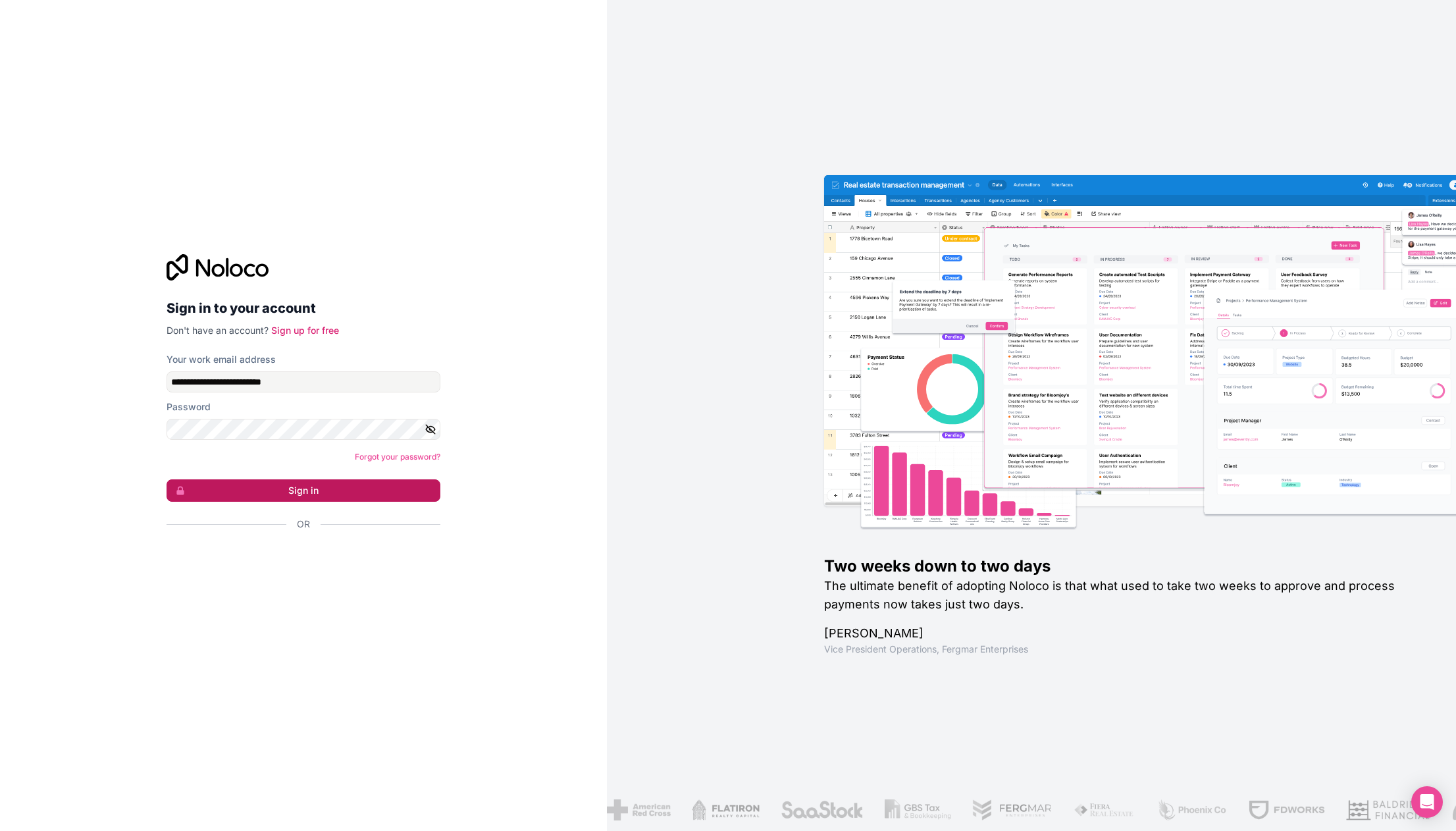
click at [342, 491] on button "Sign in" at bounding box center [304, 491] width 274 height 23
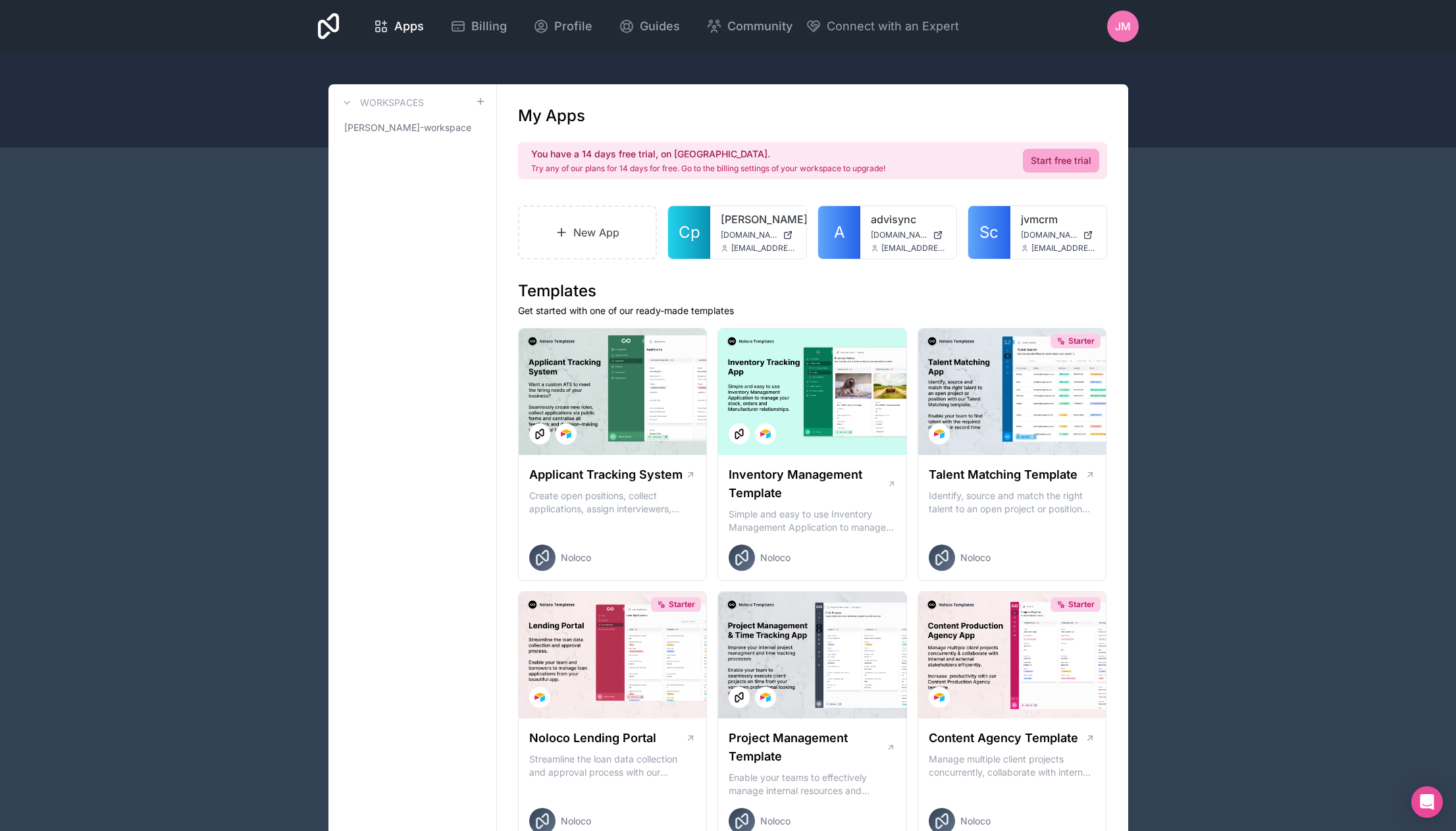
click at [1126, 33] on span "JM" at bounding box center [1123, 26] width 16 height 16
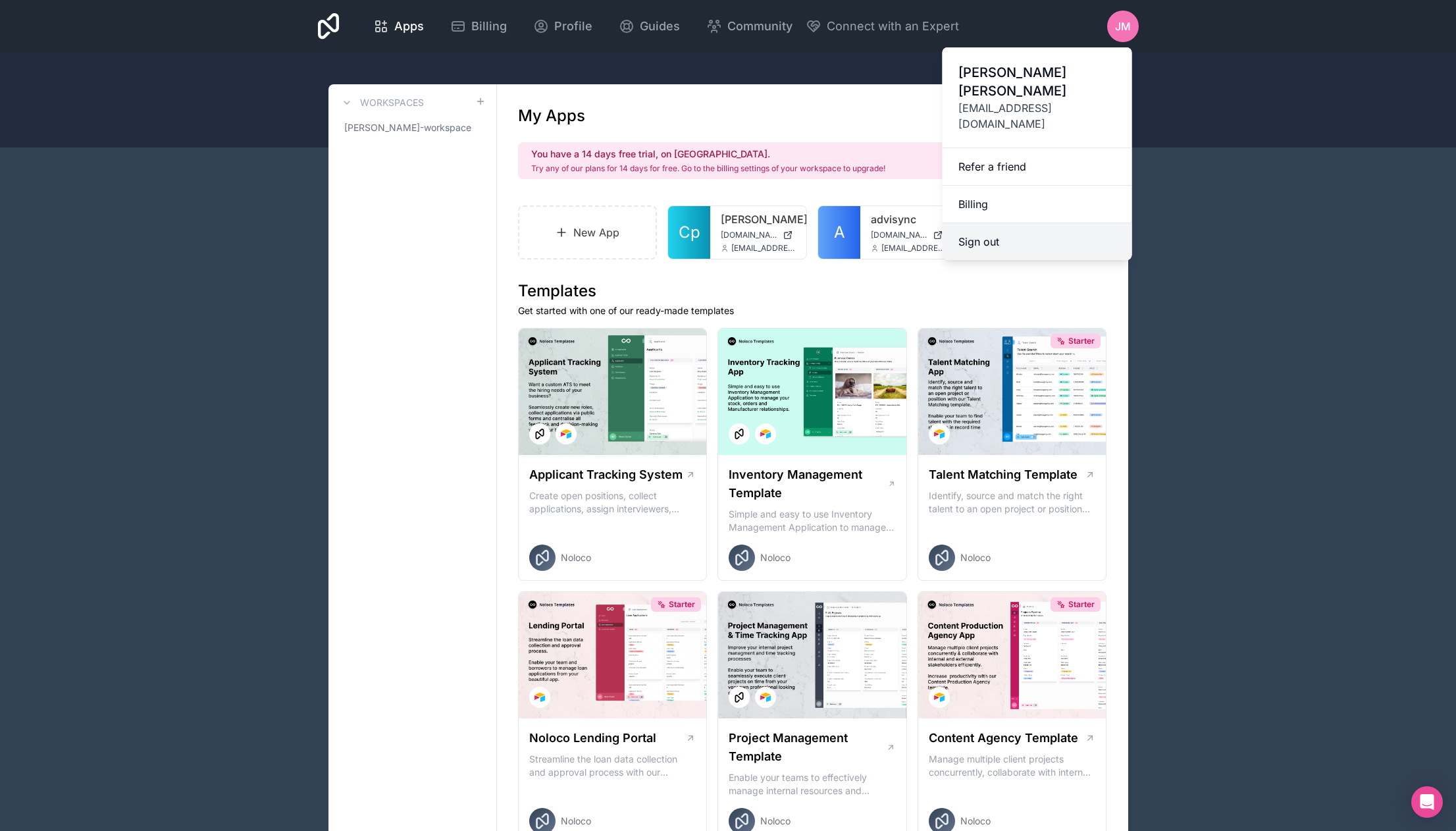
click at [973, 223] on button "Sign out" at bounding box center [1037, 241] width 190 height 37
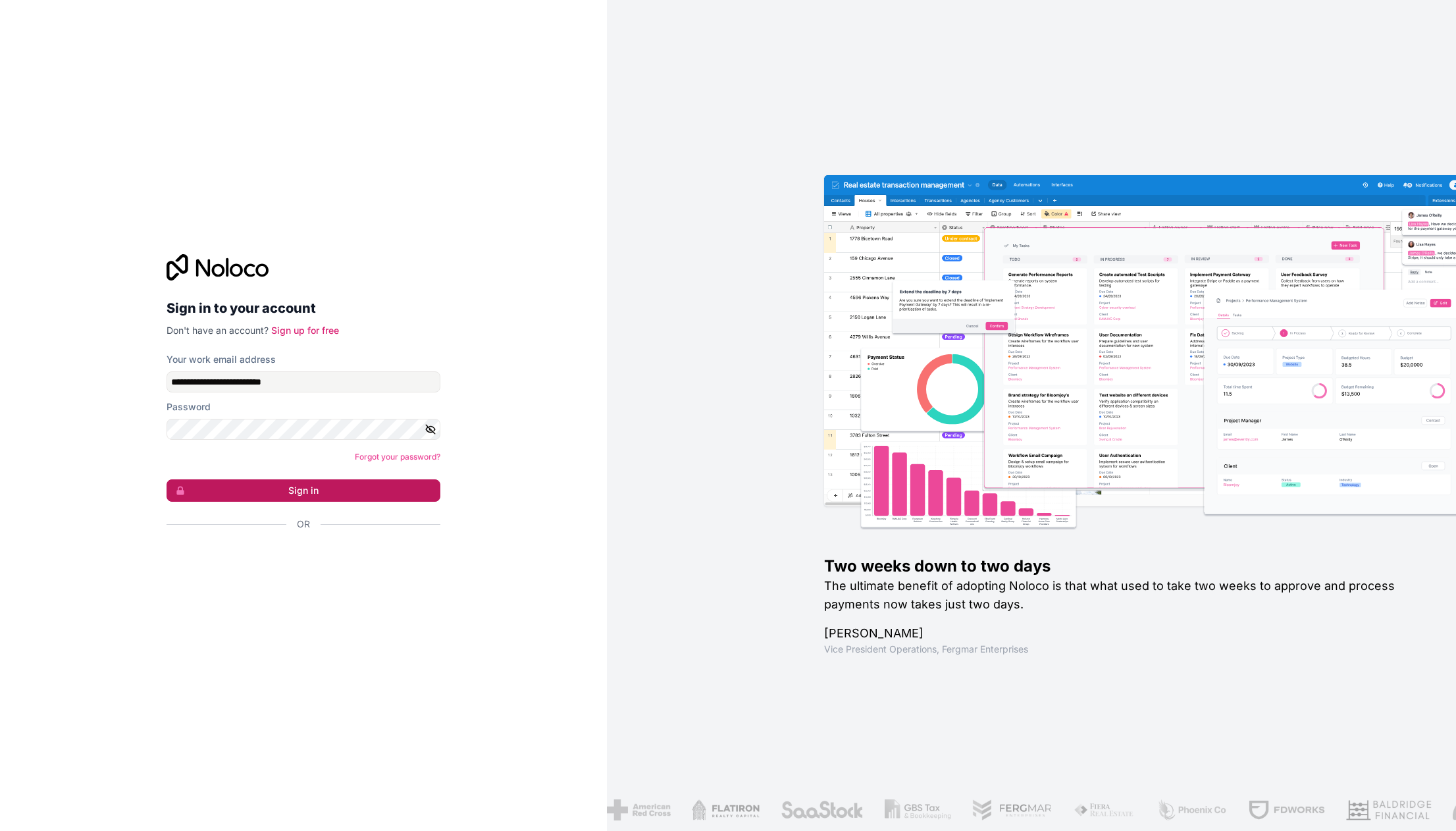
click at [371, 493] on button "Sign in" at bounding box center [304, 491] width 274 height 23
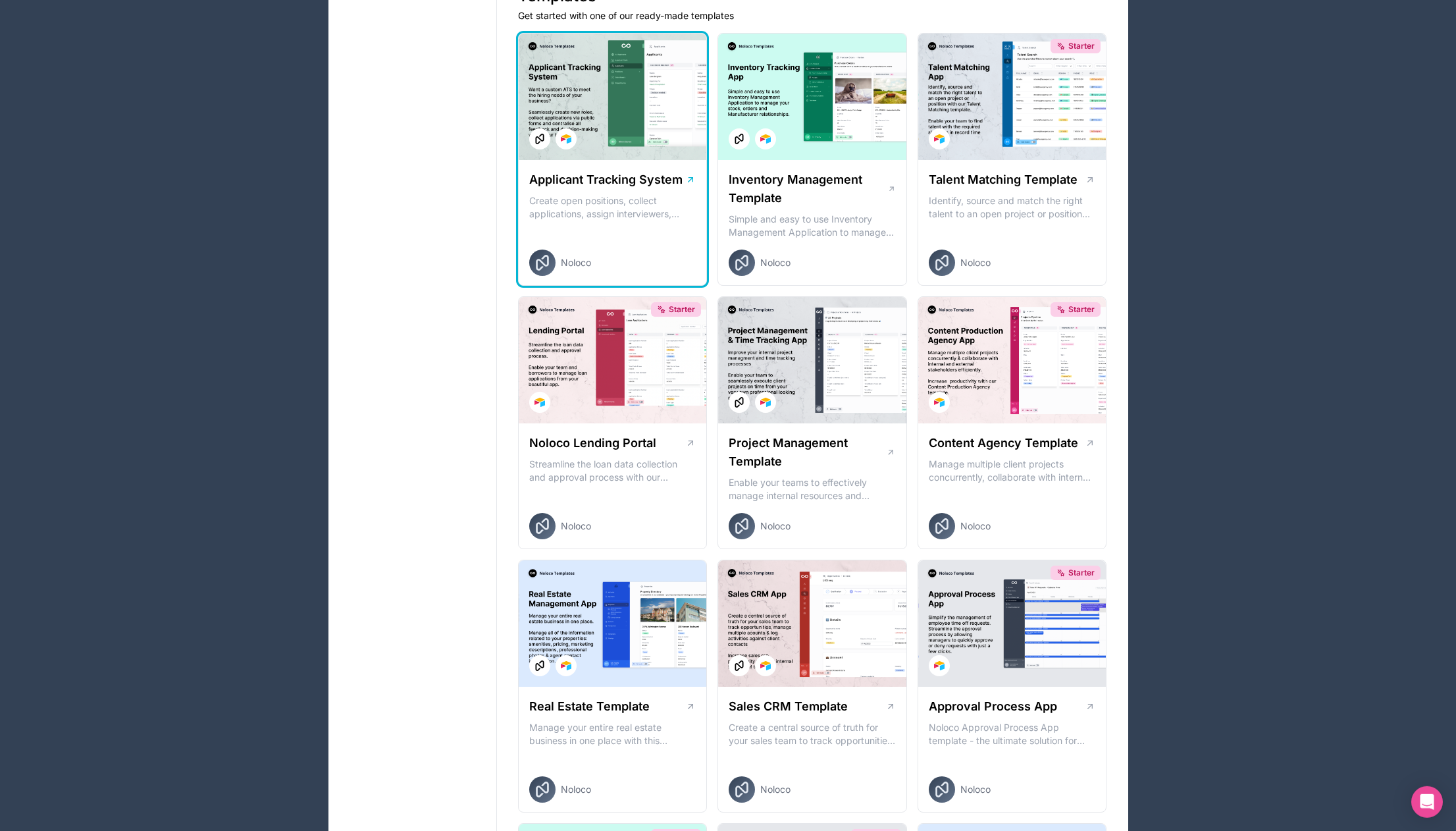
scroll to position [316, 0]
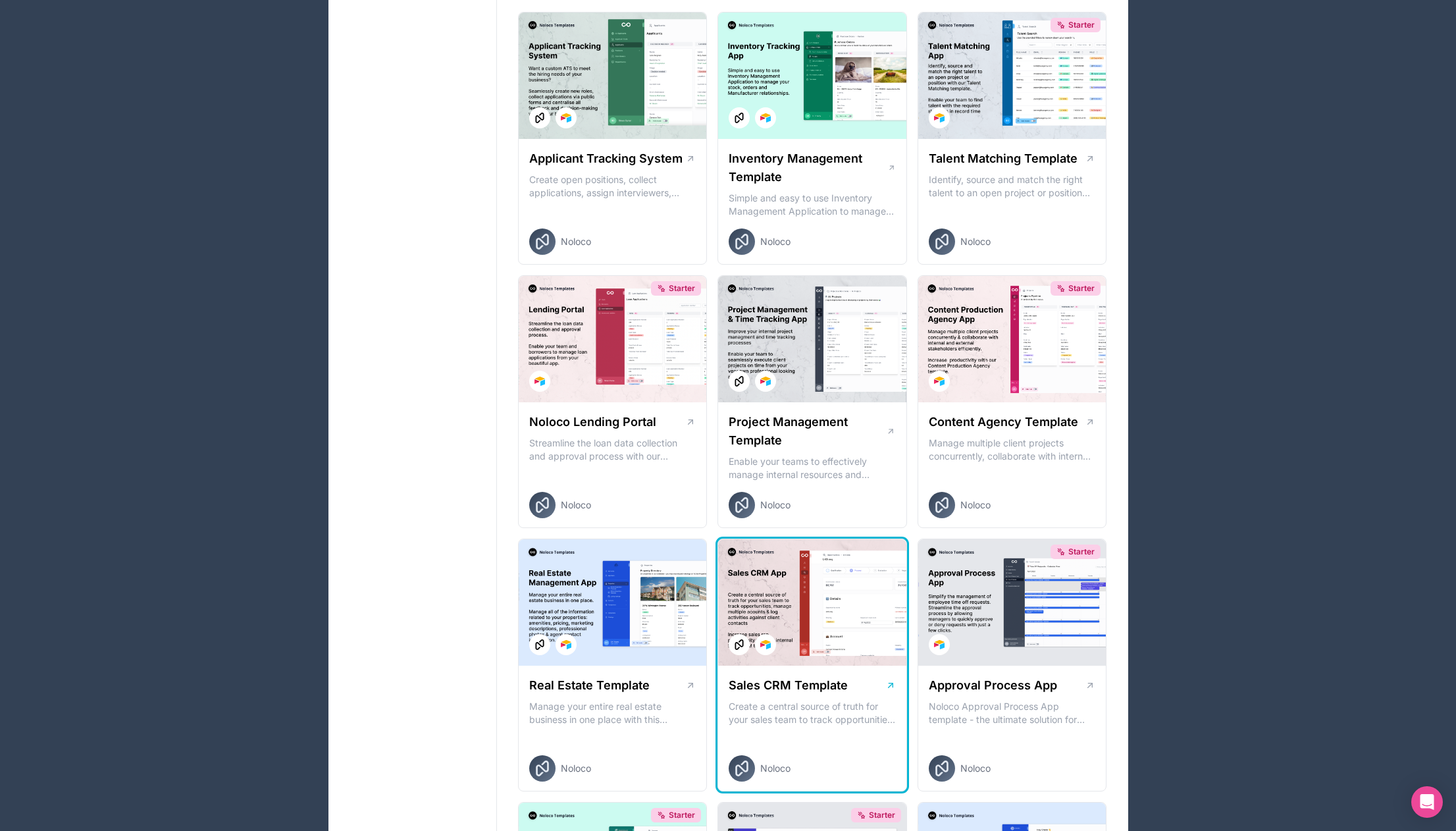
click at [848, 593] on div at bounding box center [812, 602] width 188 height 126
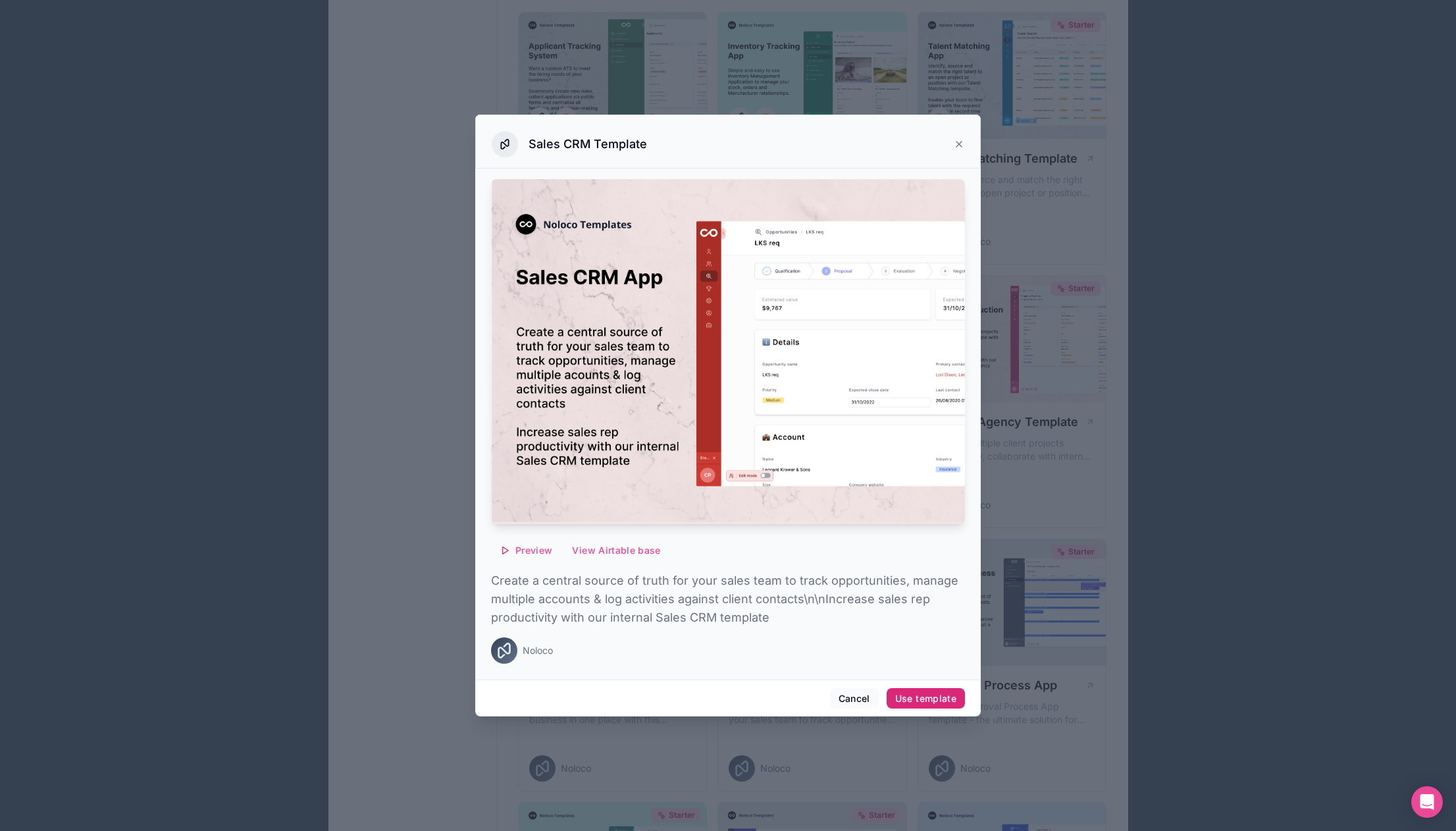
click at [921, 702] on div "Use template" at bounding box center [926, 698] width 61 height 12
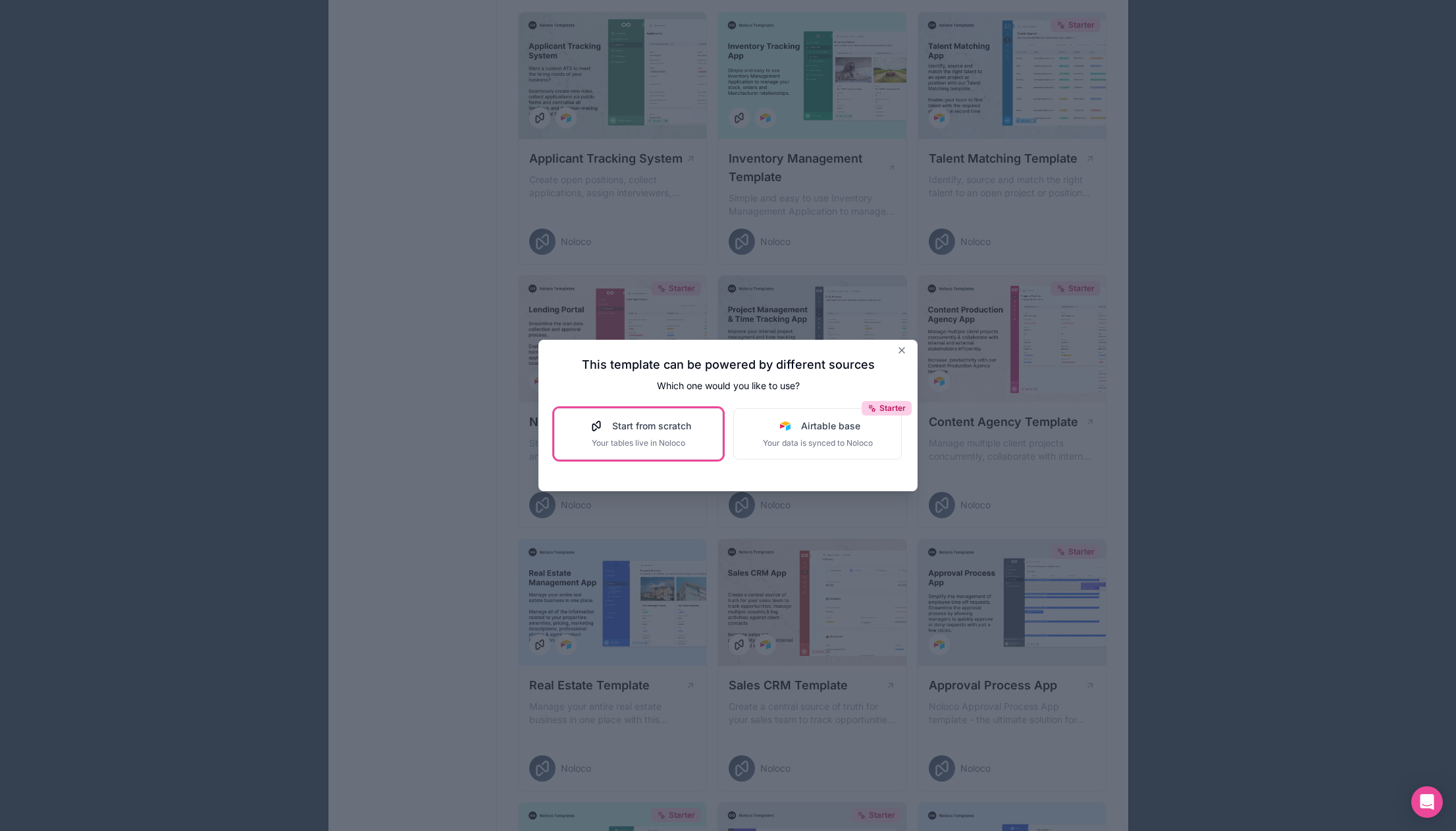
click at [656, 450] on button "Start from scratch Your tables live in Noloco" at bounding box center [638, 434] width 168 height 51
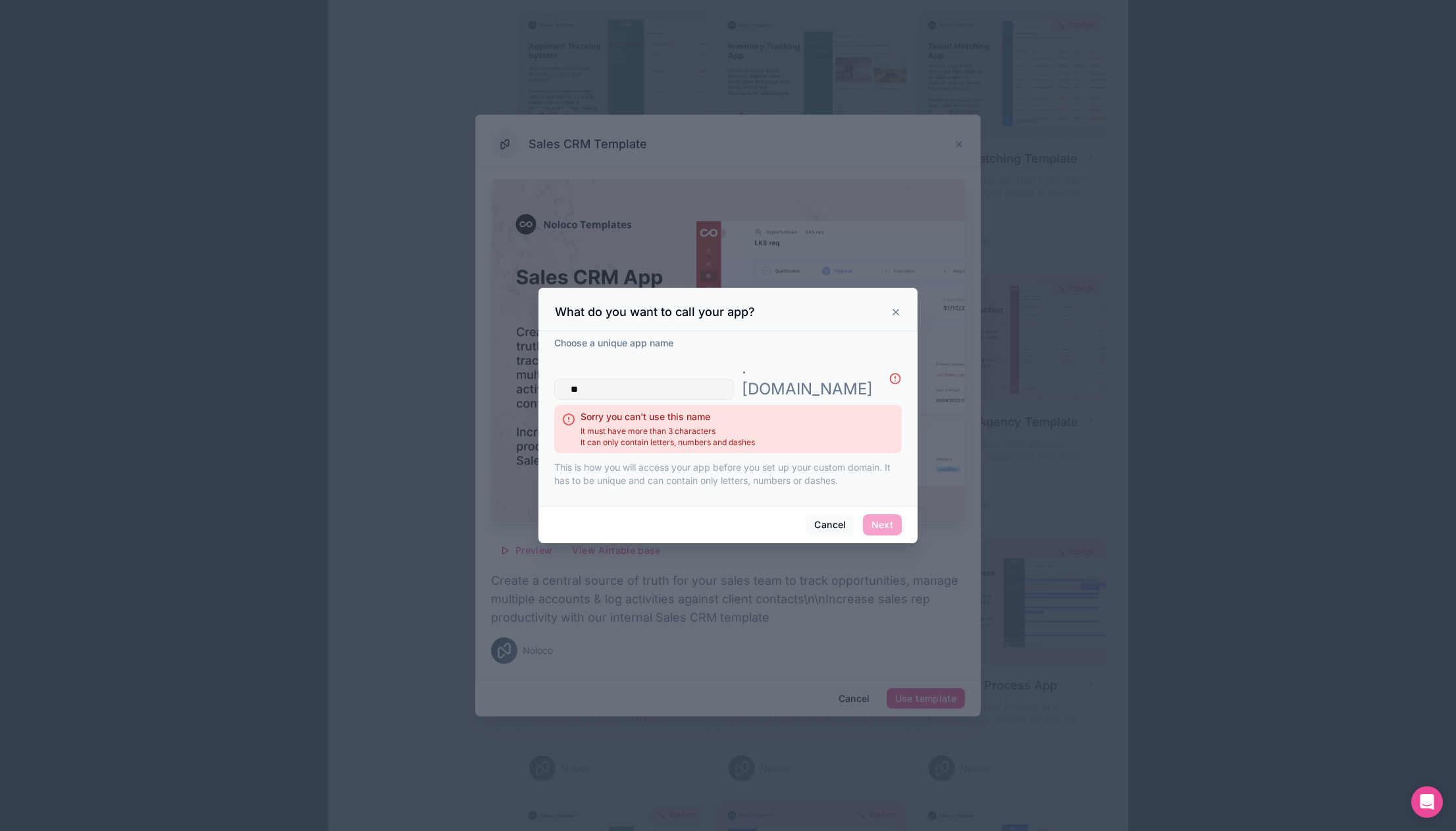
type input "*"
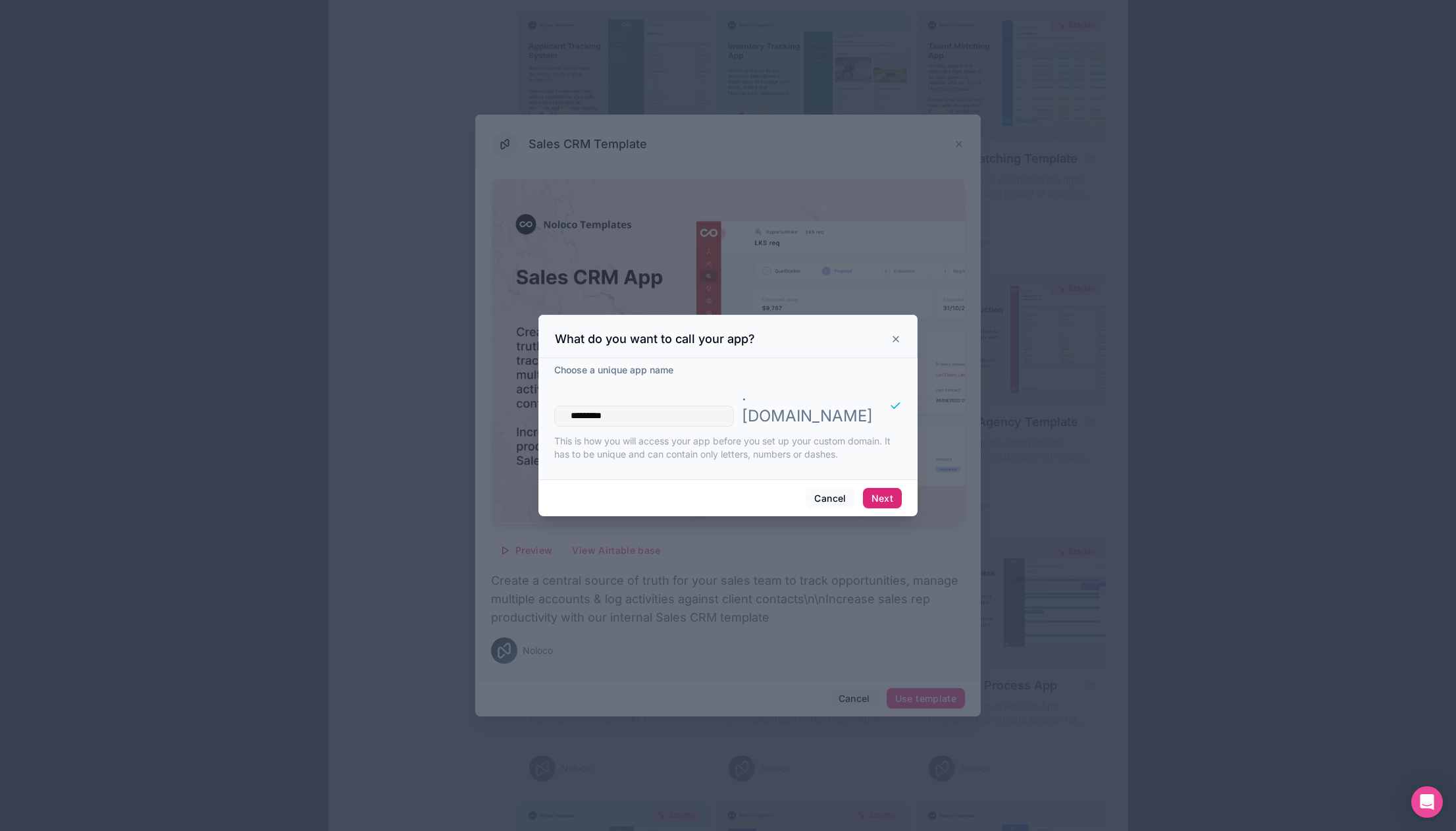
type input "*********"
click at [895, 488] on button "Next" at bounding box center [882, 499] width 39 height 21
